Goal: Find specific page/section: Locate a particular part of the current website

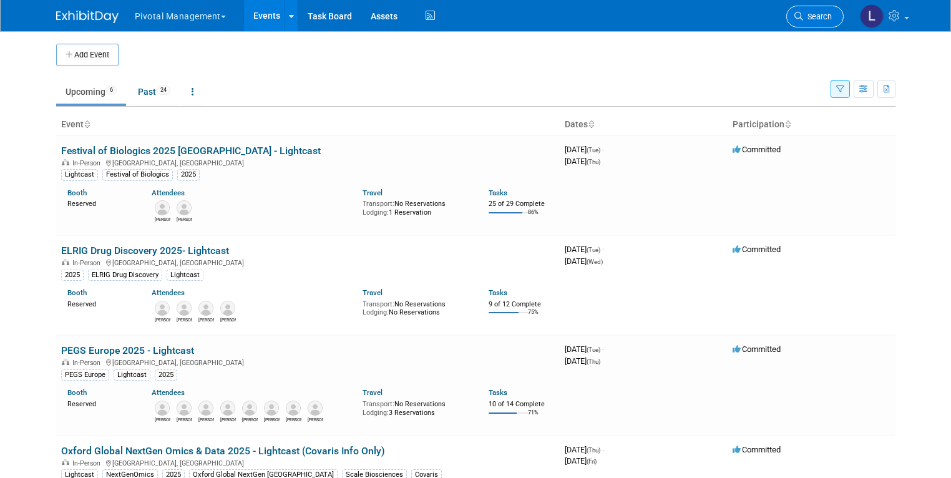
click at [803, 19] on icon at bounding box center [798, 16] width 9 height 9
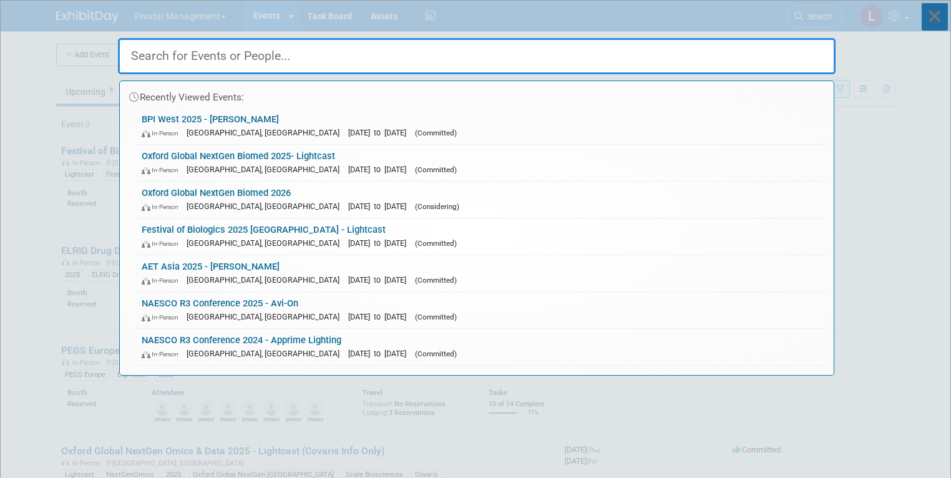
click at [936, 17] on icon at bounding box center [935, 16] width 26 height 27
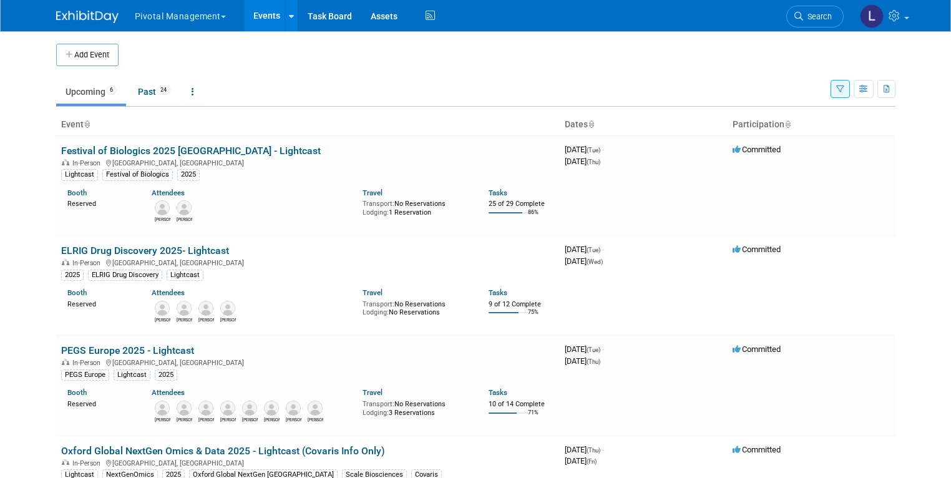
click at [844, 90] on icon "button" at bounding box center [840, 90] width 8 height 8
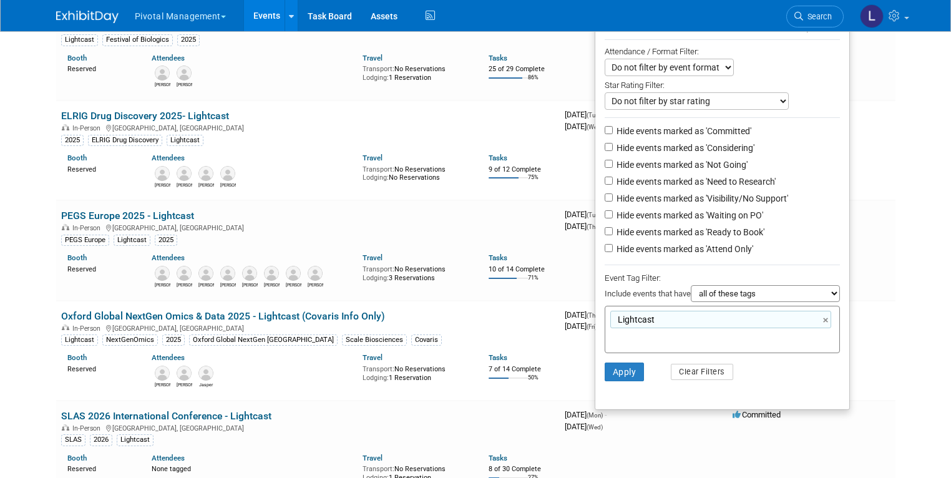
scroll to position [162, 0]
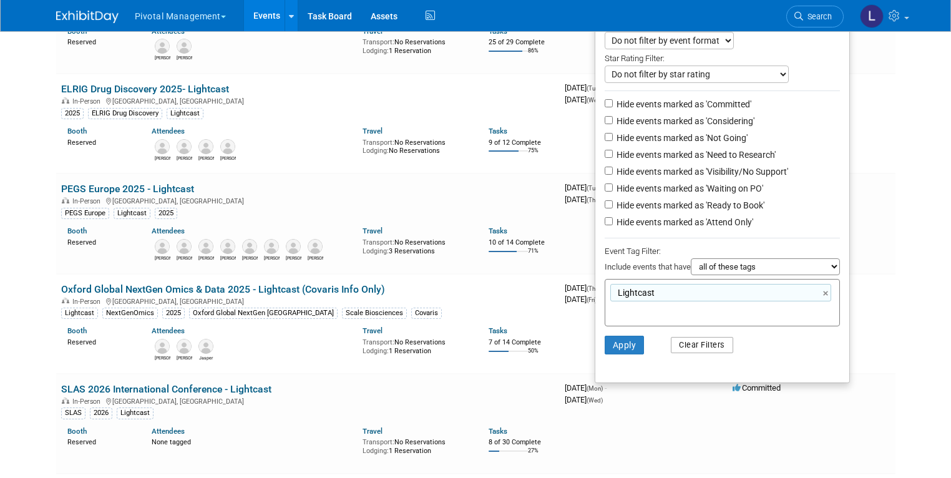
click at [705, 345] on button "Clear Filters" at bounding box center [702, 345] width 62 height 16
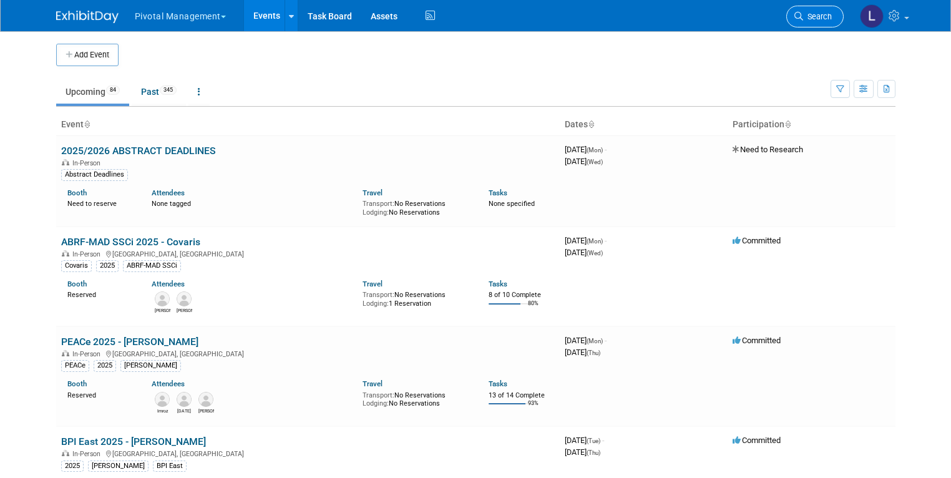
click at [827, 26] on link "Search" at bounding box center [814, 17] width 57 height 22
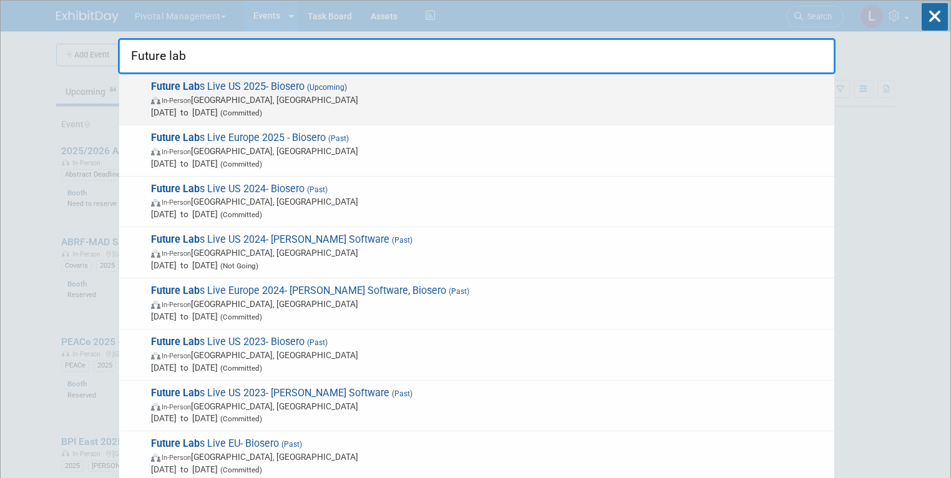
type input "Future lab"
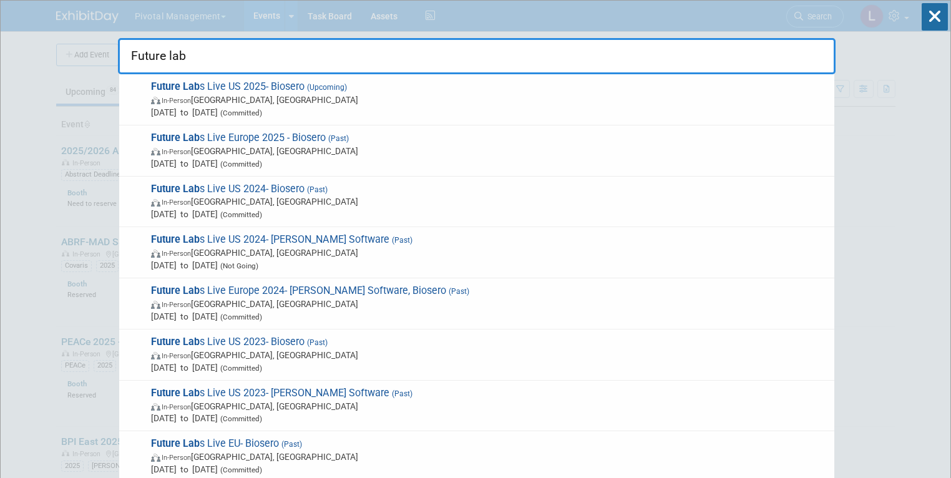
click at [395, 88] on span "Future Lab s Live US 2025- Biosero (Upcoming) In-Person Philadelphia, PA Oct 15…" at bounding box center [487, 100] width 681 height 38
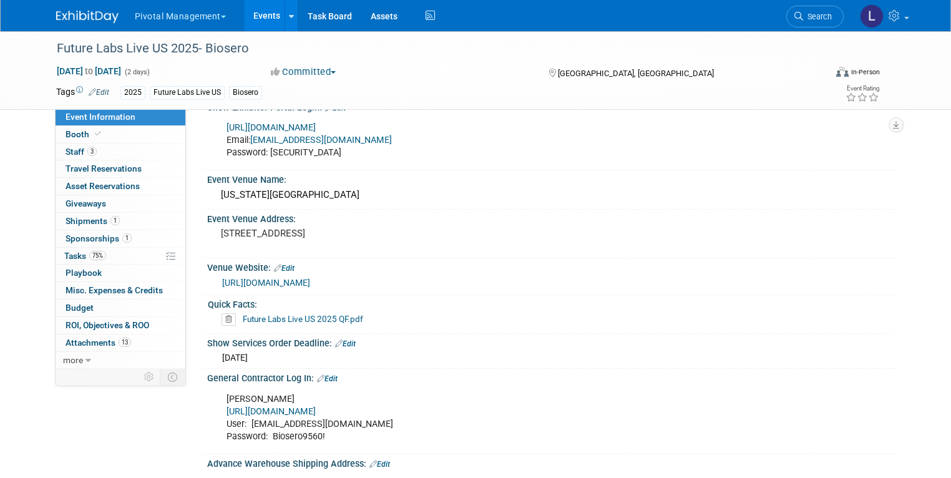
scroll to position [818, 0]
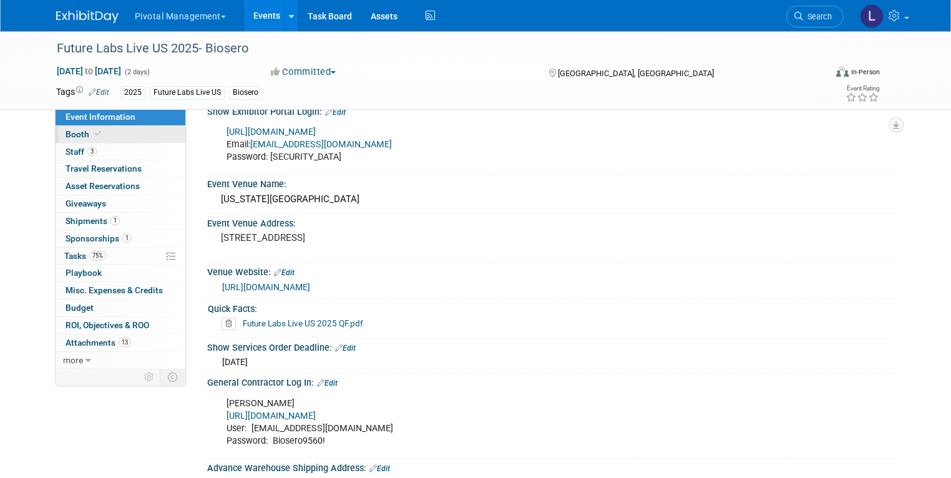
click at [127, 138] on link "Booth" at bounding box center [121, 134] width 130 height 17
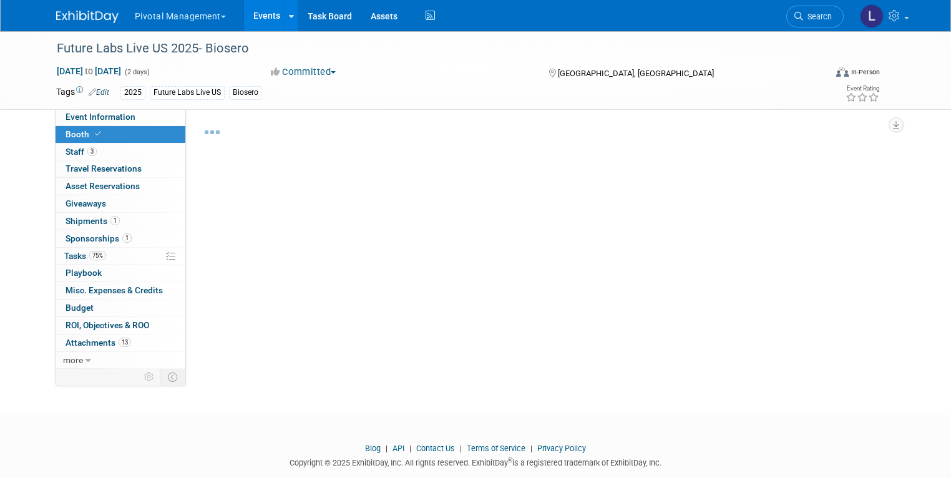
select select "Yes"
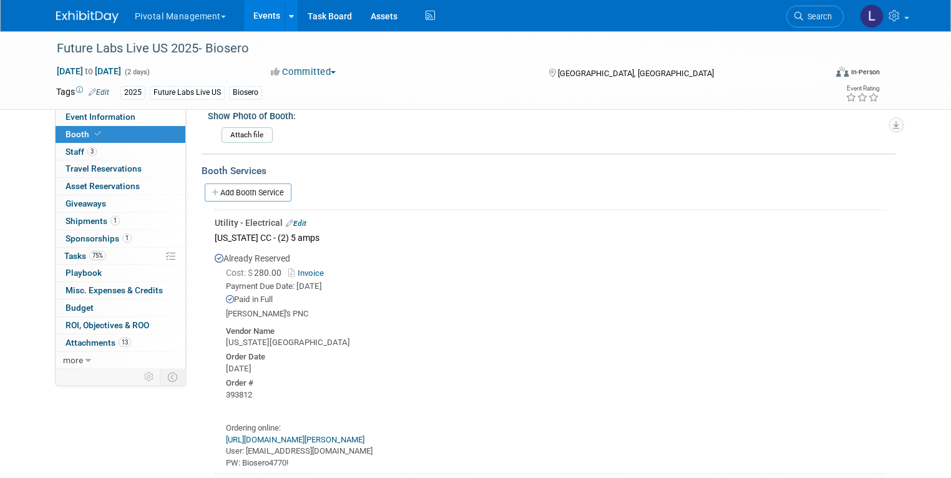
scroll to position [988, 0]
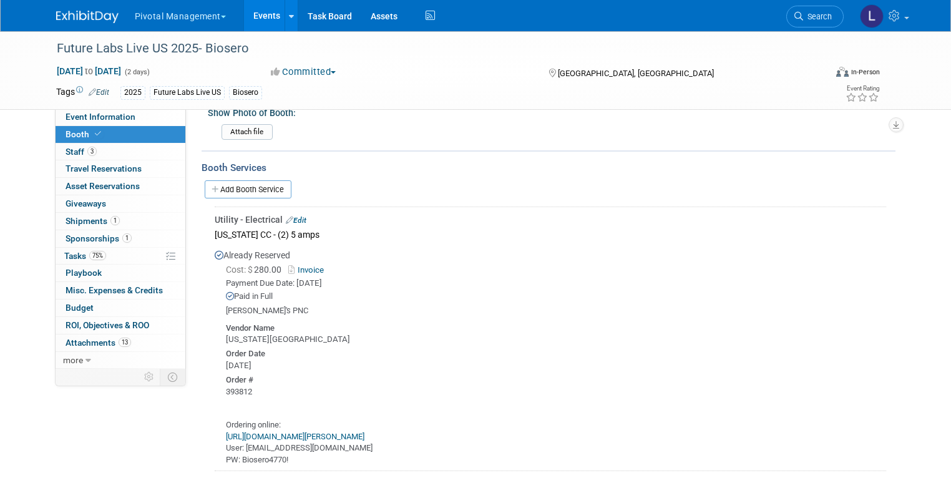
click at [295, 265] on link "Invoice" at bounding box center [308, 269] width 41 height 9
click at [364, 434] on link "https://pcc-web.ungerboeck.com/coe/coe_p1_all.aspx?oc=10&cc=COESOP" at bounding box center [295, 438] width 139 height 9
click at [331, 434] on link "https://pcc-web.ungerboeck.com/coe/coe_p1_all.aspx?oc=10&cc=COESOP" at bounding box center [295, 438] width 139 height 9
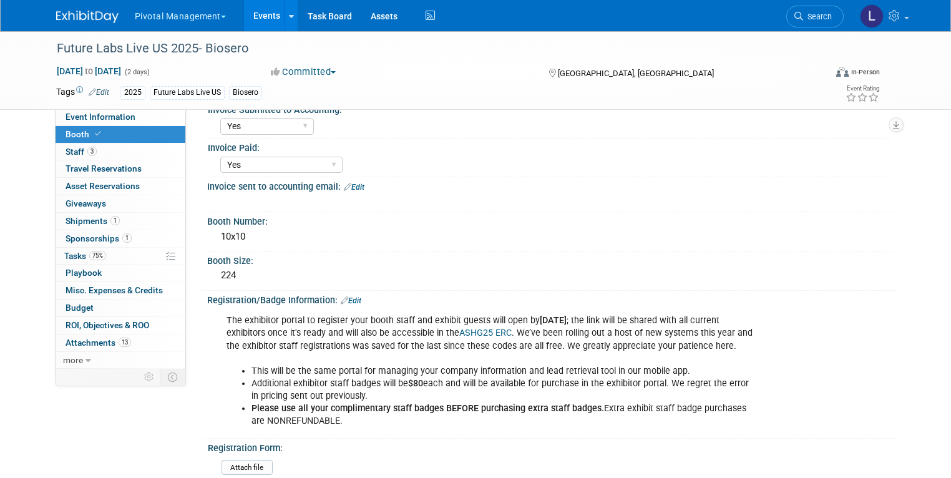
scroll to position [73, 0]
